Goal: Information Seeking & Learning: Check status

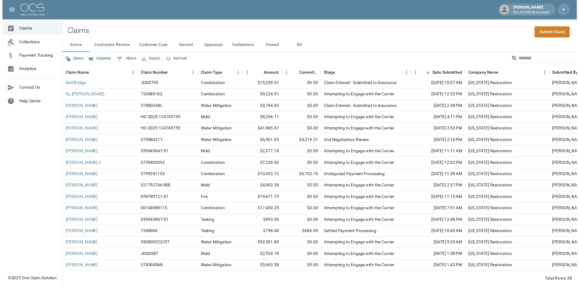
scroll to position [39, 0]
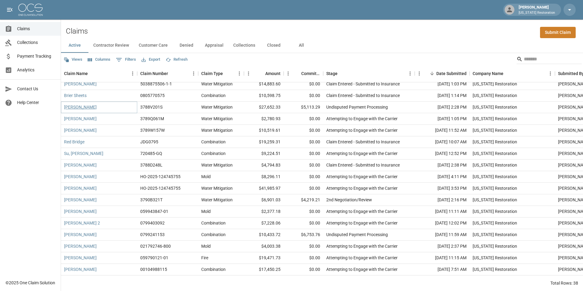
click at [92, 107] on link "[PERSON_NAME]" at bounding box center [80, 107] width 33 height 6
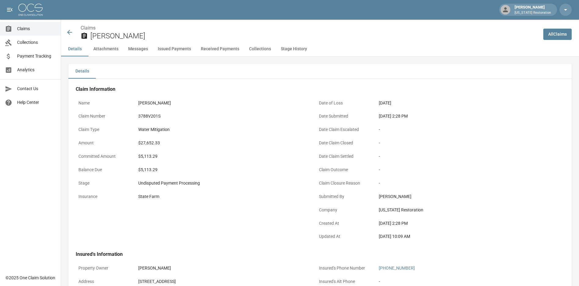
click at [73, 33] on icon at bounding box center [69, 32] width 7 height 7
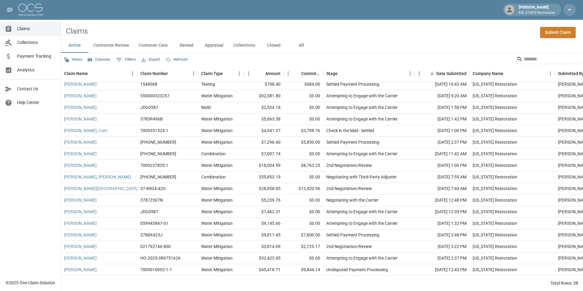
scroll to position [252, 0]
click at [116, 46] on button "Contractor Review" at bounding box center [110, 45] width 45 height 15
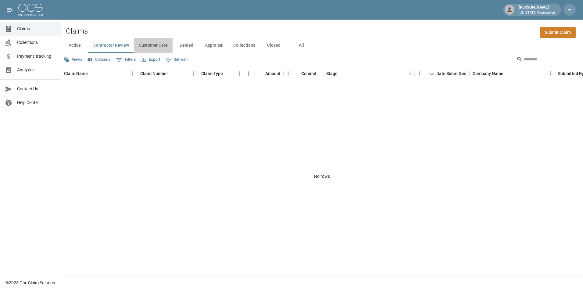
click at [150, 44] on button "Customer Care" at bounding box center [153, 45] width 39 height 15
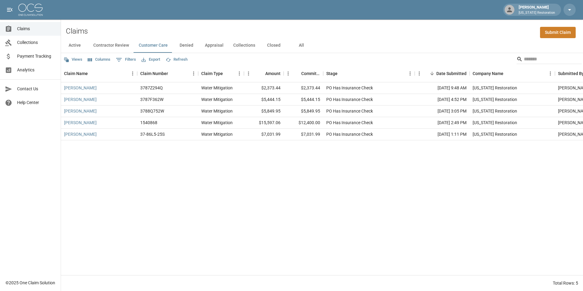
click at [403, 236] on div "[PERSON_NAME] 3787Z294Q Water Mitigation $2,373.44 $2,373.44 PO Has Insurance C…" at bounding box center [346, 178] width 570 height 193
click at [296, 185] on div "[PERSON_NAME] 3787Z294Q Water Mitigation $2,373.44 $2,373.44 PO Has Insurance C…" at bounding box center [346, 178] width 570 height 193
click at [69, 45] on button "Active" at bounding box center [74, 45] width 27 height 15
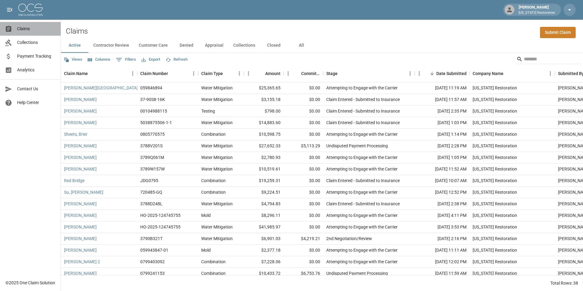
click at [23, 30] on span "Claims" at bounding box center [36, 29] width 39 height 6
click at [300, 46] on button "All" at bounding box center [301, 45] width 27 height 15
click at [86, 147] on link "[PERSON_NAME]" at bounding box center [80, 146] width 33 height 6
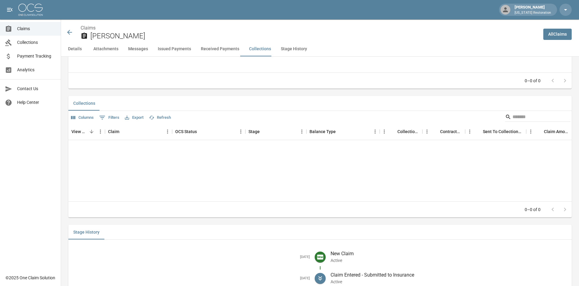
scroll to position [997, 0]
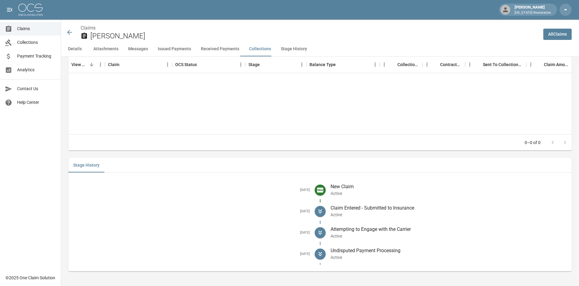
click at [322, 212] on icon at bounding box center [319, 211] width 7 height 7
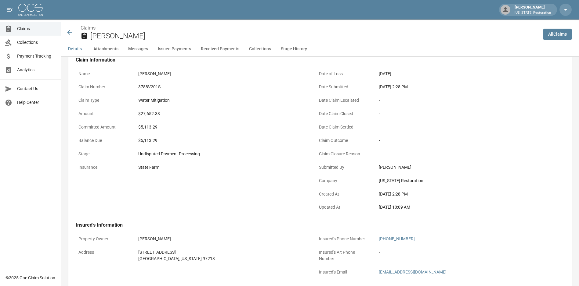
scroll to position [0, 0]
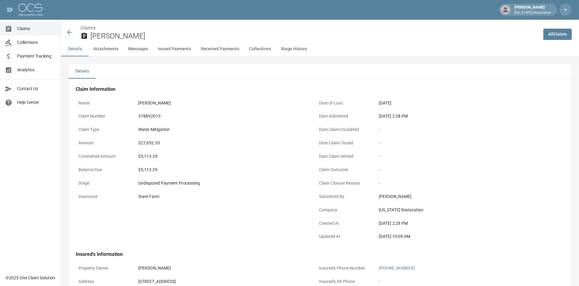
click at [108, 50] on button "Attachments" at bounding box center [105, 49] width 35 height 15
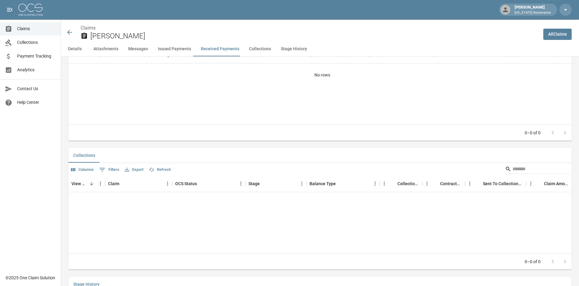
scroll to position [997, 0]
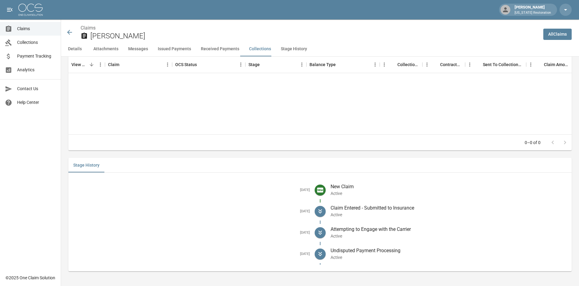
click at [118, 49] on button "Attachments" at bounding box center [105, 49] width 35 height 15
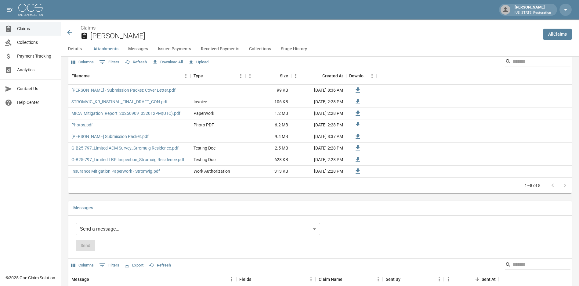
scroll to position [360, 0]
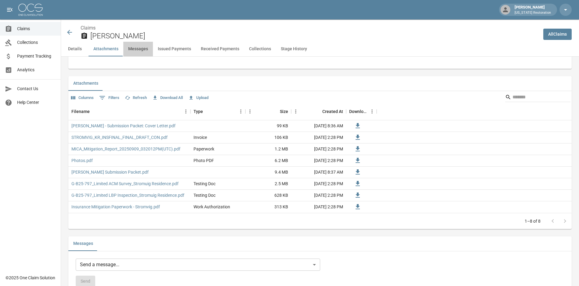
click at [144, 53] on button "Messages" at bounding box center [138, 49] width 30 height 15
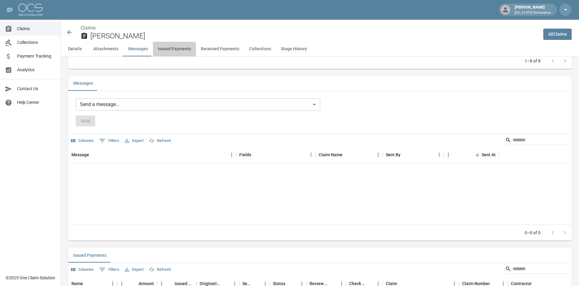
click at [165, 53] on button "Issued Payments" at bounding box center [174, 49] width 43 height 15
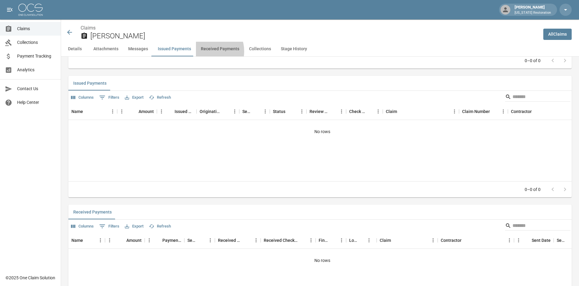
click at [203, 52] on button "Received Payments" at bounding box center [220, 49] width 48 height 15
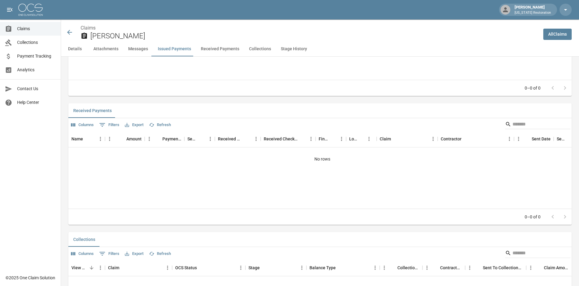
scroll to position [821, 0]
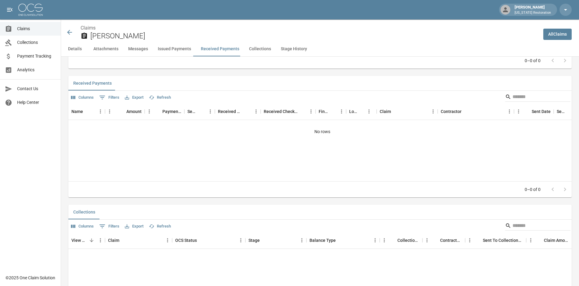
click at [246, 50] on button "Collections" at bounding box center [260, 49] width 32 height 15
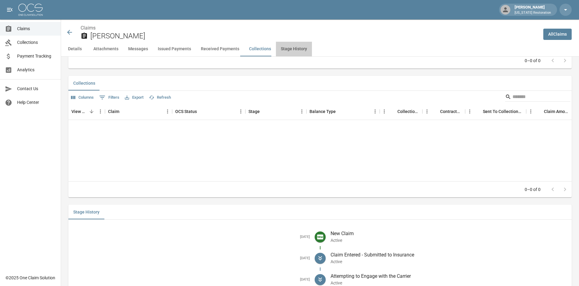
click at [285, 51] on button "Stage History" at bounding box center [294, 49] width 36 height 15
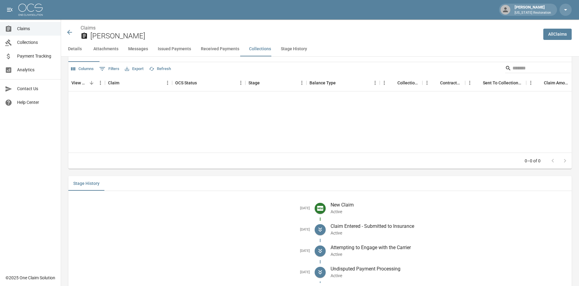
scroll to position [997, 0]
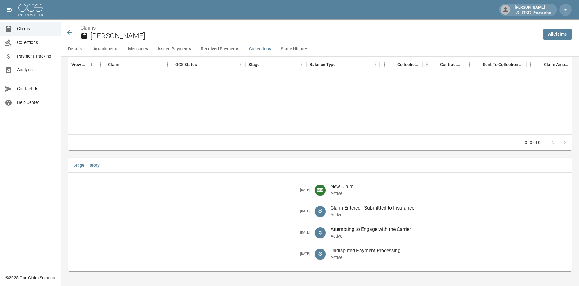
click at [322, 209] on icon at bounding box center [319, 211] width 7 height 7
click at [324, 238] on div at bounding box center [319, 232] width 11 height 21
click at [322, 253] on icon at bounding box center [320, 253] width 4 height 2
click at [69, 34] on icon at bounding box center [69, 32] width 5 height 5
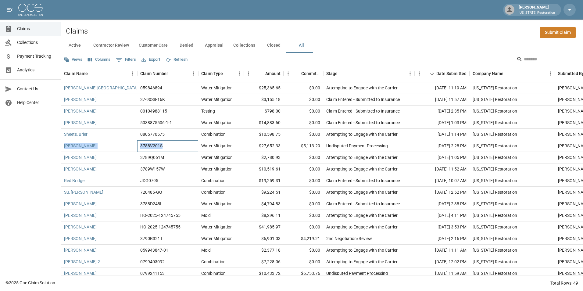
drag, startPoint x: 177, startPoint y: 147, endPoint x: 63, endPoint y: 145, distance: 115.0
click at [63, 145] on div "[PERSON_NAME] 3788V201S Water Mitigation $27,652.33 $5,113.29 Undisputed Paymen…" at bounding box center [346, 146] width 570 height 12
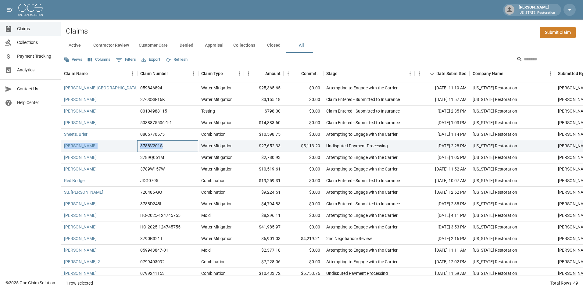
copy div "[PERSON_NAME] 3788V201S"
click at [183, 151] on div "3788V201S" at bounding box center [167, 146] width 61 height 12
copy div "[PERSON_NAME] 3788V201S"
click at [36, 159] on div "Claims Collections Payment Tracking Analytics Contact Us Help Center" at bounding box center [30, 138] width 61 height 276
